Goal: Check status: Check status

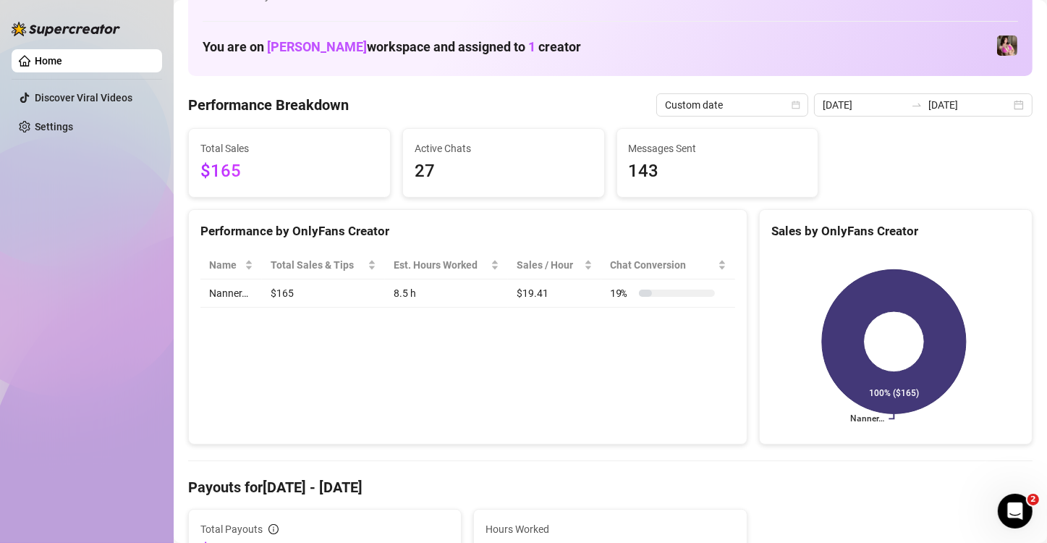
scroll to position [72, 0]
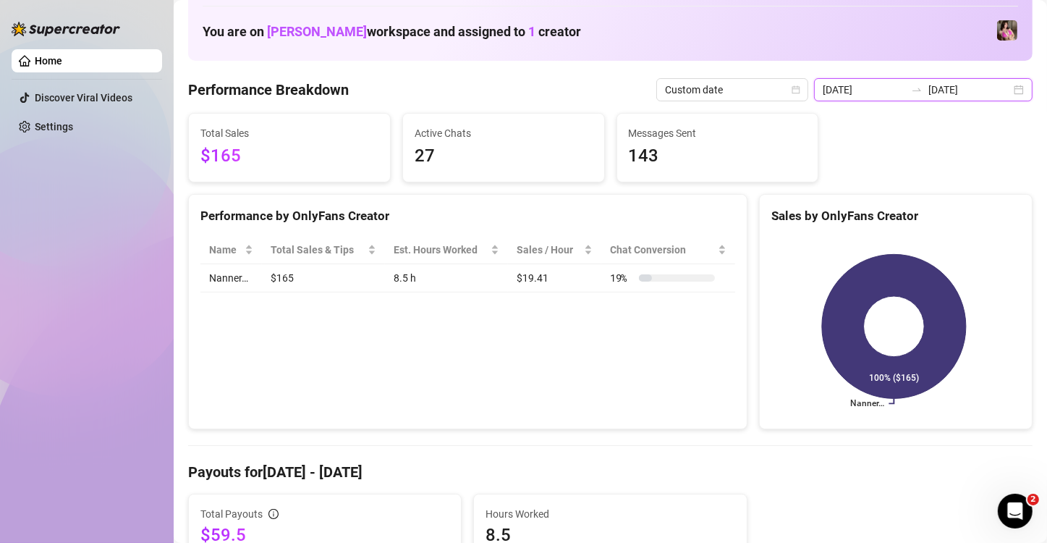
click at [1005, 95] on div "[DATE] [DATE]" at bounding box center [923, 89] width 219 height 23
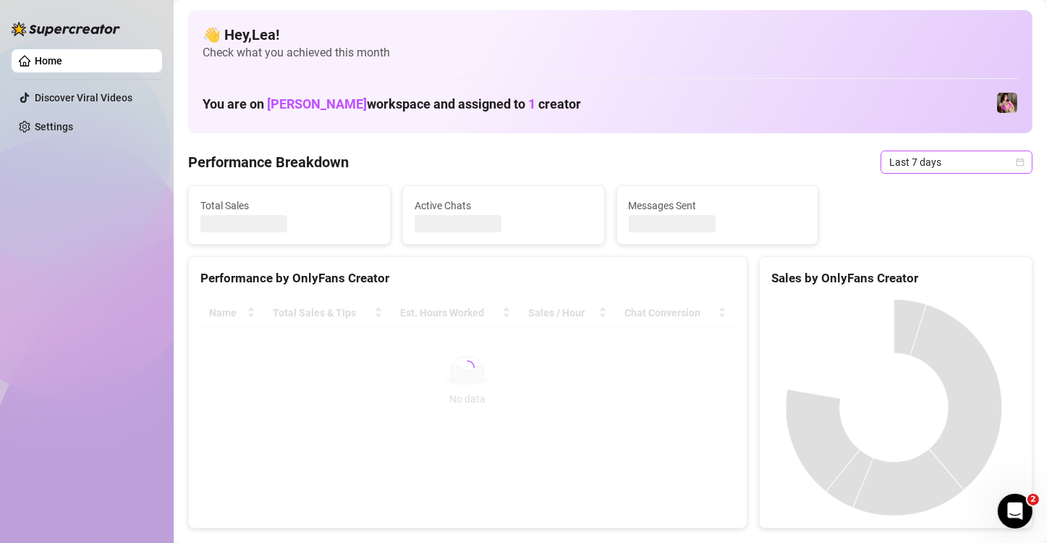
click at [1016, 159] on icon "calendar" at bounding box center [1020, 162] width 9 height 9
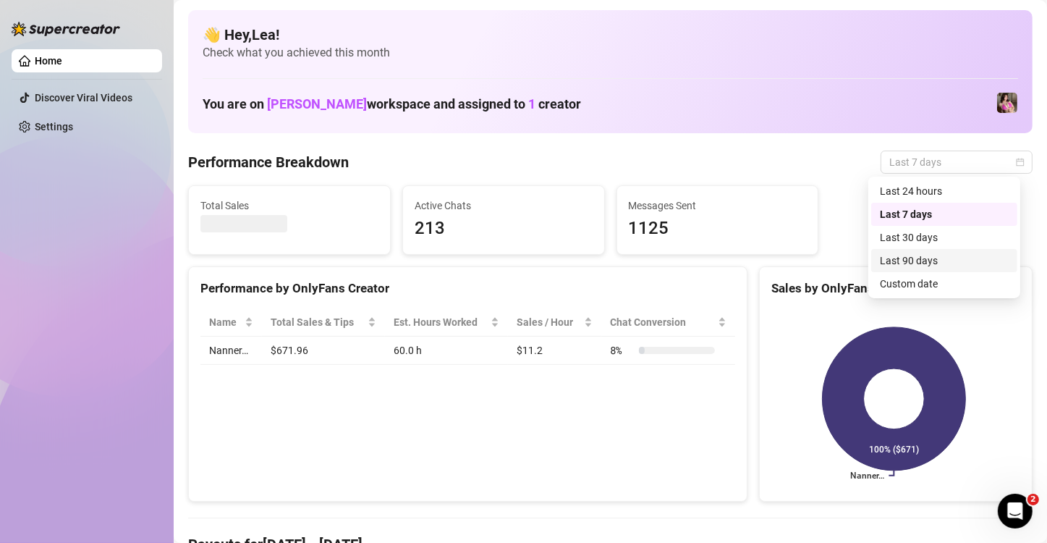
click at [915, 287] on div "Custom date" at bounding box center [944, 284] width 129 height 16
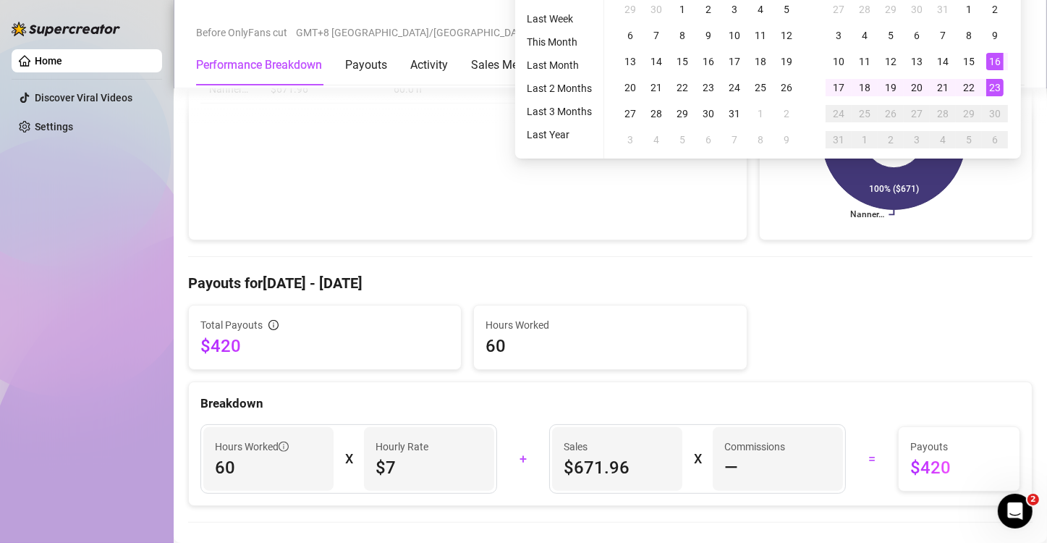
scroll to position [265, 0]
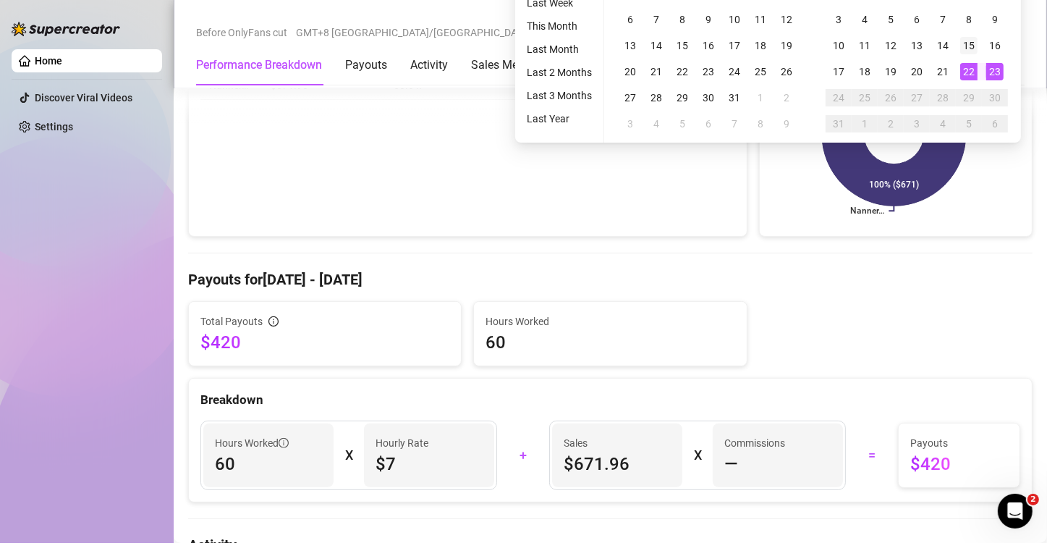
type input "2025-08-15"
click at [963, 41] on div "15" at bounding box center [969, 45] width 17 height 17
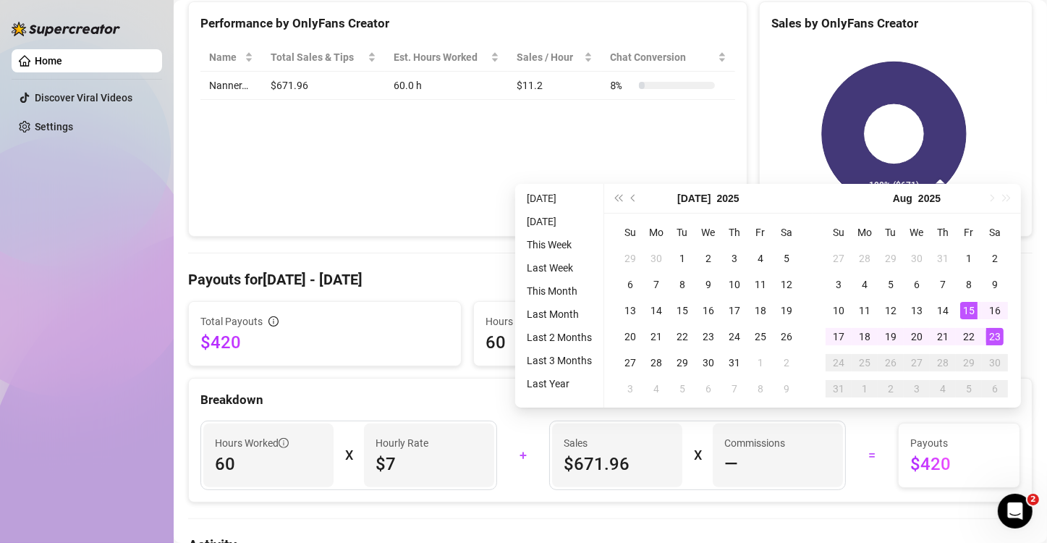
scroll to position [0, 0]
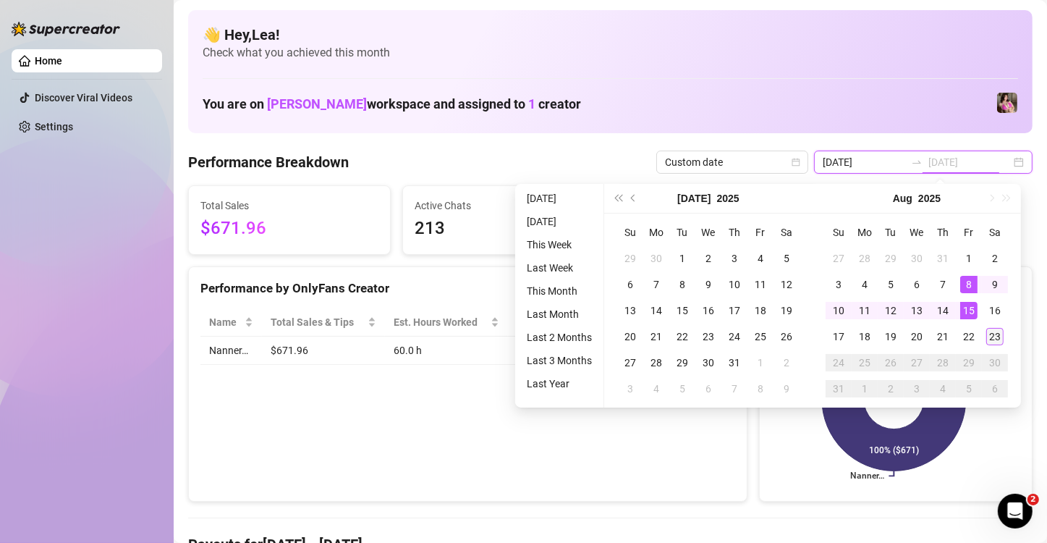
type input "[DATE]"
click at [997, 345] on div "23" at bounding box center [995, 336] width 17 height 17
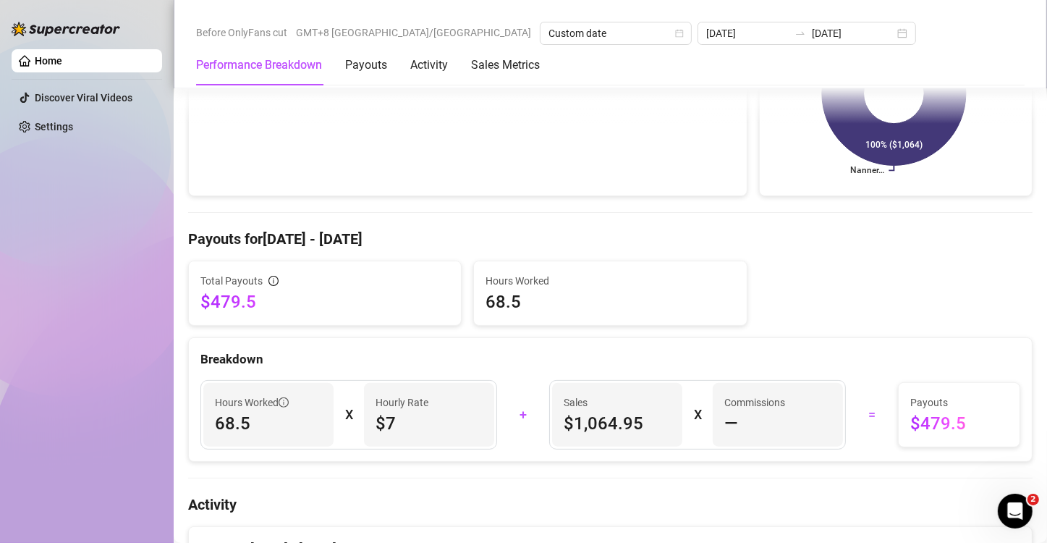
scroll to position [313, 0]
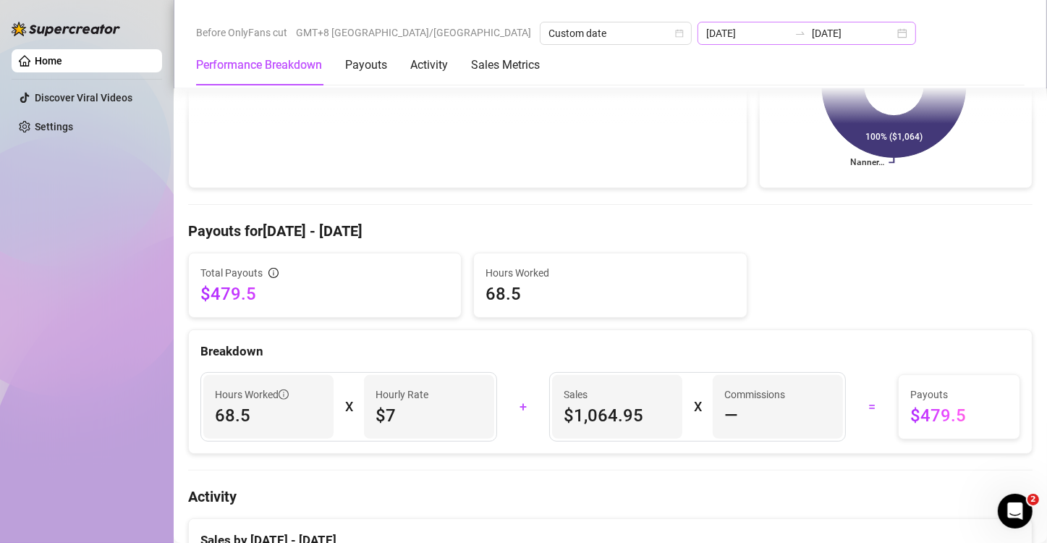
click at [746, 35] on div "2025-08-15 2025-08-23" at bounding box center [807, 33] width 219 height 23
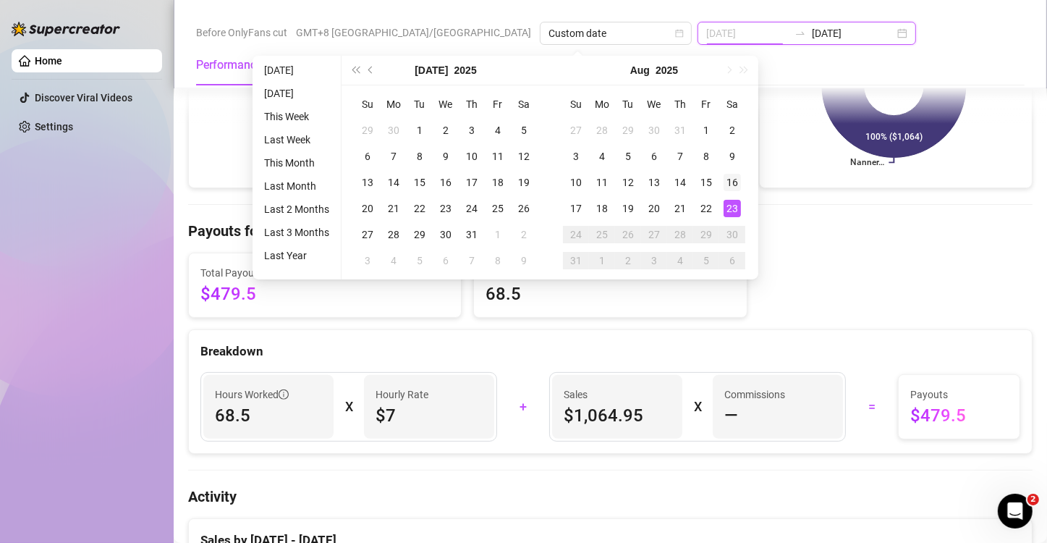
type input "2025-08-16"
click at [734, 182] on div "16" at bounding box center [732, 182] width 17 height 17
type input "[DATE]"
click at [709, 209] on div "22" at bounding box center [706, 208] width 17 height 17
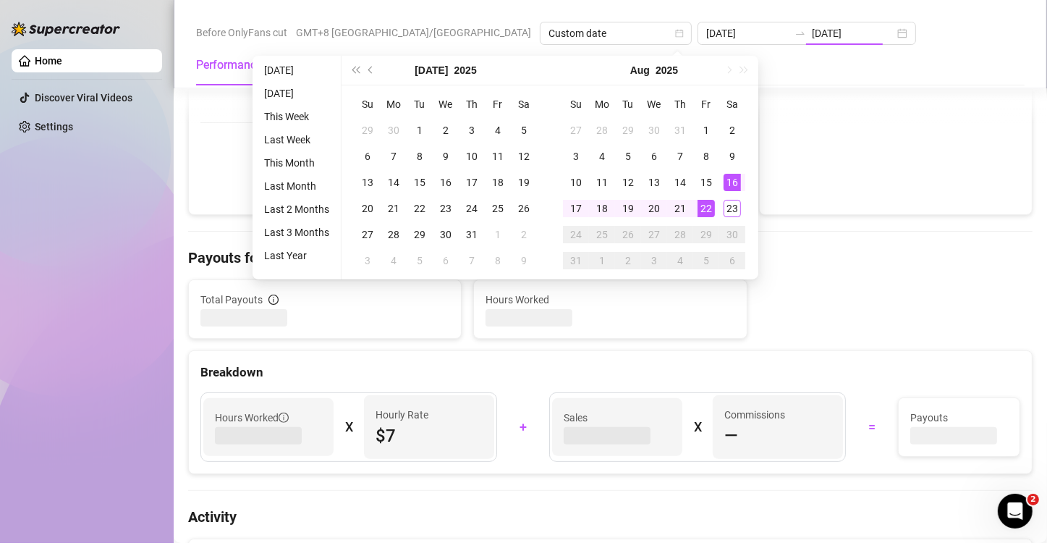
type input "2025-08-16"
type input "[DATE]"
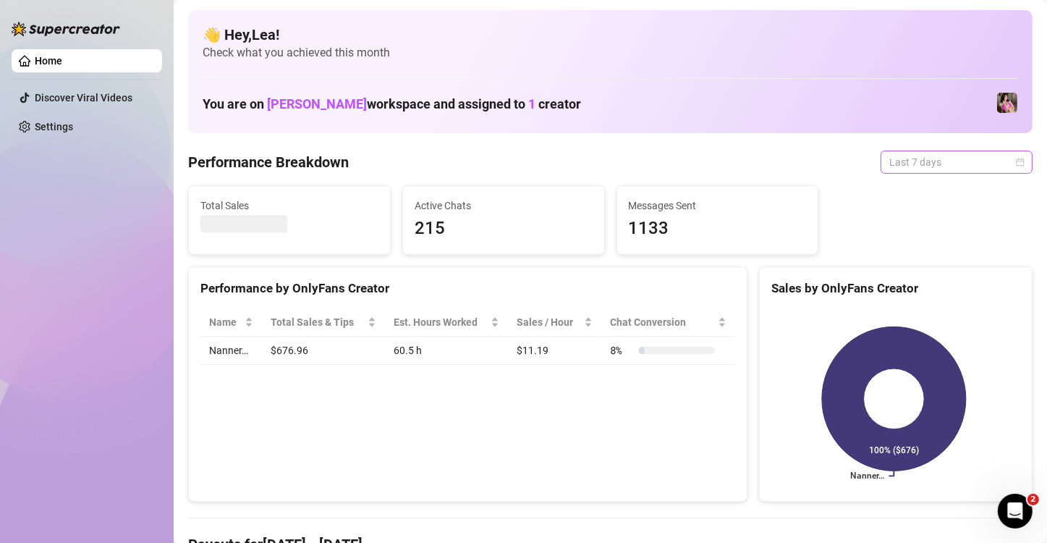
click at [1011, 161] on div "Last 7 days" at bounding box center [957, 162] width 152 height 23
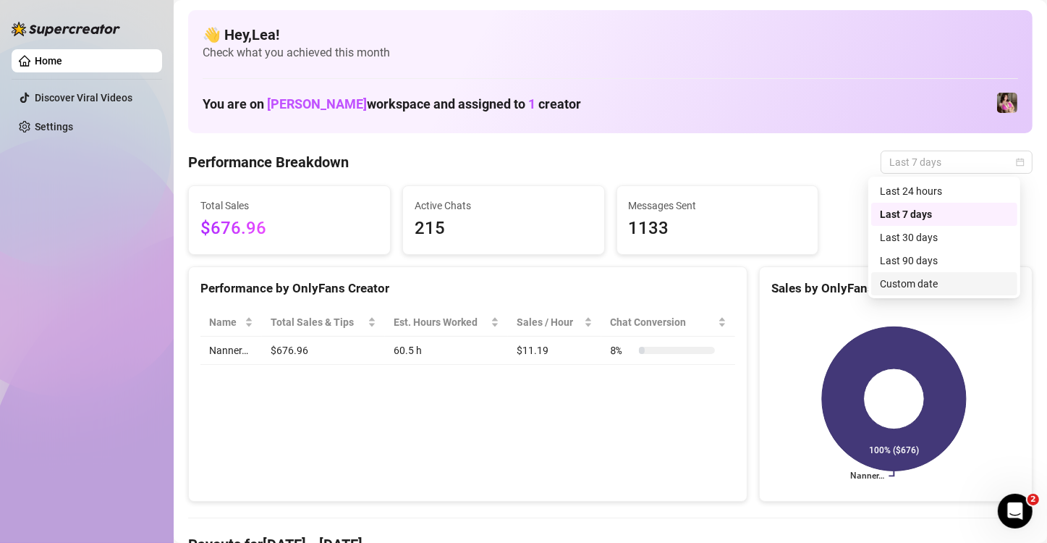
click at [913, 277] on div "Custom date" at bounding box center [944, 284] width 129 height 16
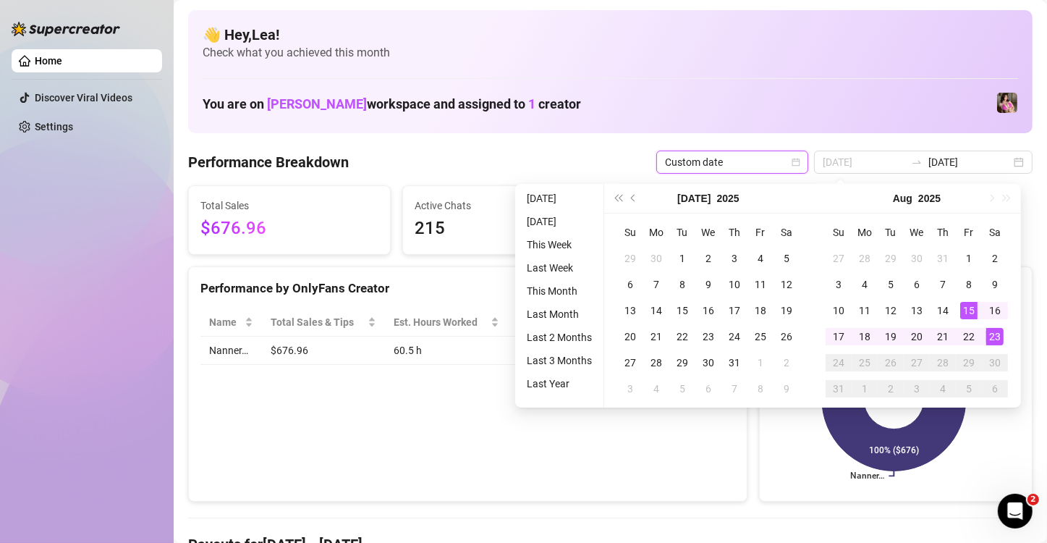
type input "[DATE]"
click at [990, 336] on div "23" at bounding box center [995, 336] width 17 height 17
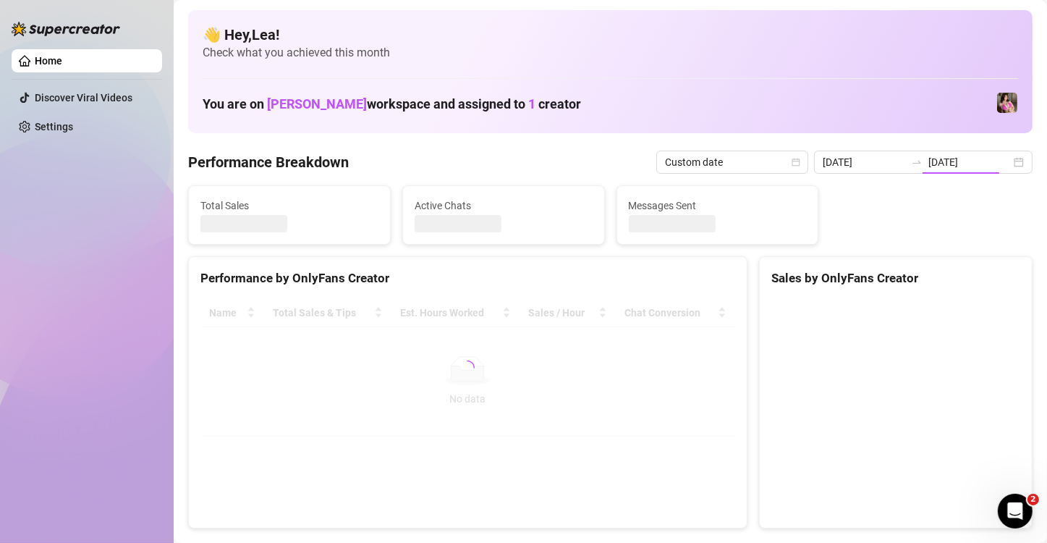
type input "[DATE]"
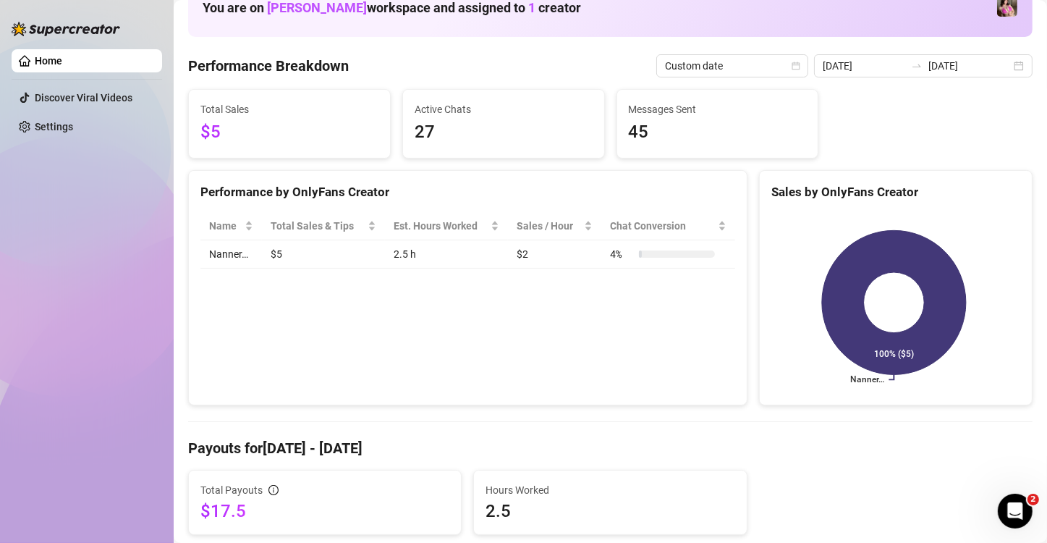
scroll to position [72, 0]
